Goal: Navigation & Orientation: Find specific page/section

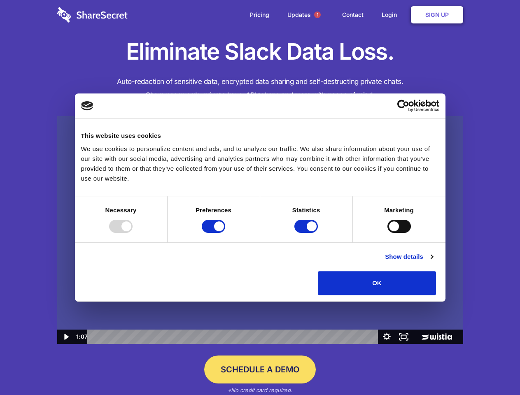
click at [260, 198] on img at bounding box center [260, 230] width 406 height 228
click at [133, 233] on div at bounding box center [120, 226] width 23 height 13
click at [225, 233] on input "Preferences" at bounding box center [213, 226] width 23 height 13
checkbox input "false"
click at [307, 233] on input "Statistics" at bounding box center [305, 226] width 23 height 13
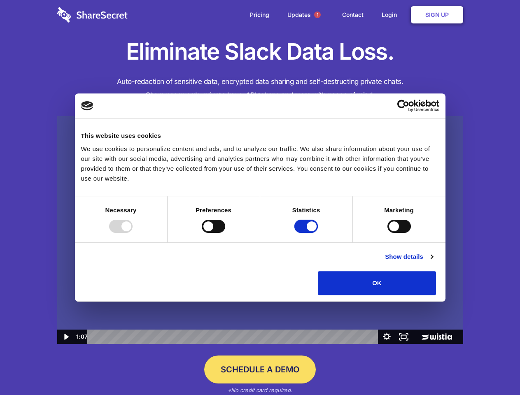
checkbox input "false"
click at [387, 233] on input "Marketing" at bounding box center [398, 226] width 23 height 13
checkbox input "true"
click at [432, 262] on link "Show details" at bounding box center [409, 257] width 48 height 10
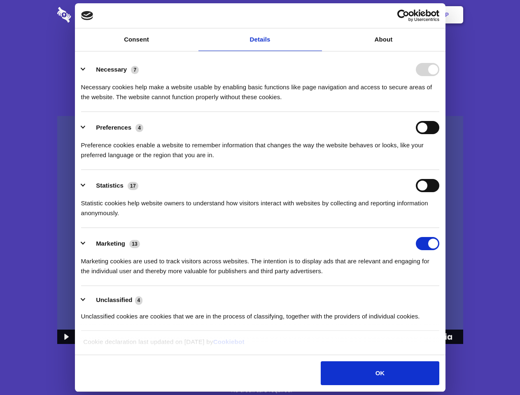
click at [443, 298] on ul "Necessary 7 Necessary cookies help make a website usable by enabling basic func…" at bounding box center [260, 192] width 366 height 277
click at [317, 15] on span "1" at bounding box center [317, 15] width 7 height 7
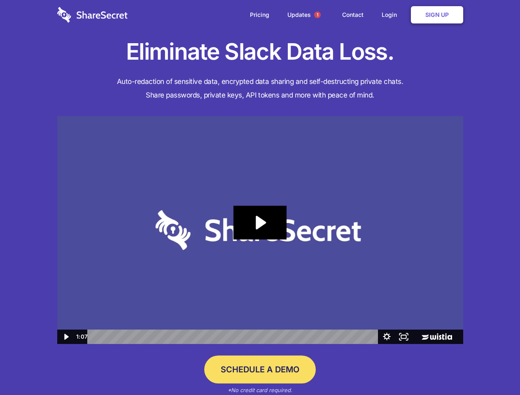
click at [260, 230] on icon "Play Video: Sharesecret Slack Extension" at bounding box center [259, 223] width 53 height 34
